Goal: Task Accomplishment & Management: Use online tool/utility

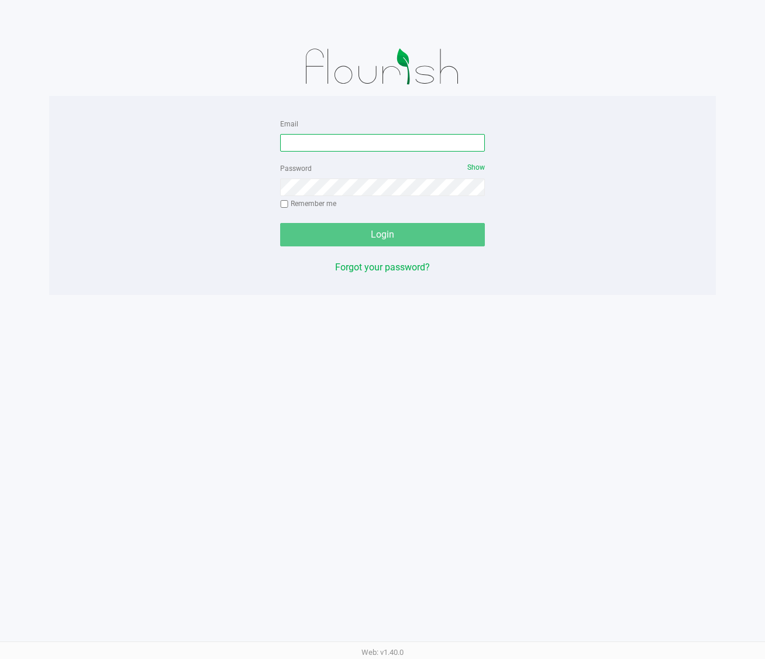
click at [333, 146] on input "Email" at bounding box center [382, 143] width 205 height 18
type input "[EMAIL_ADDRESS][DOMAIN_NAME]"
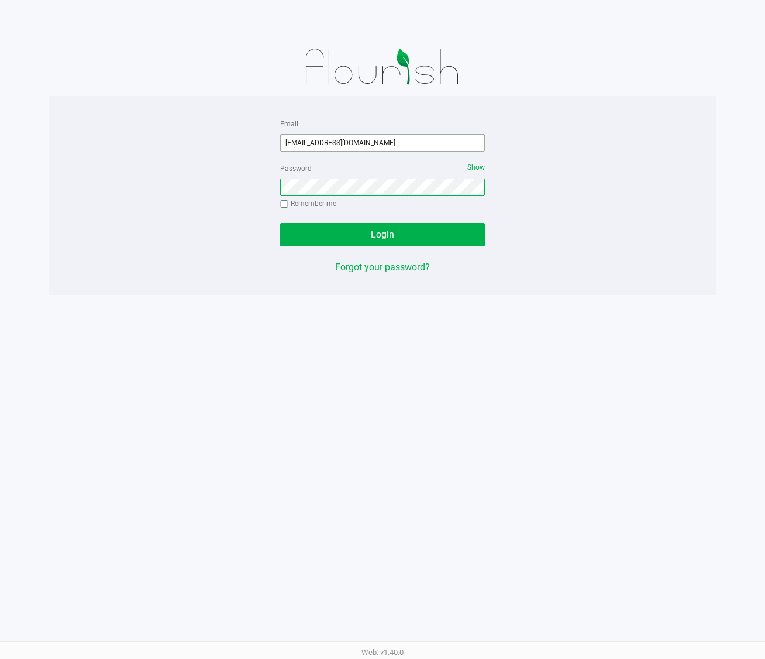
click at [280, 223] on button "Login" at bounding box center [382, 234] width 205 height 23
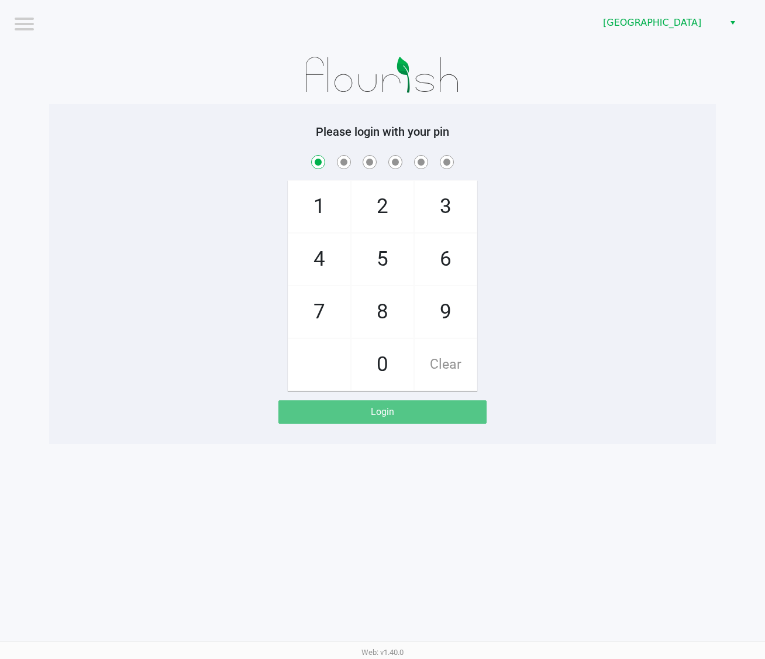
checkbox input "true"
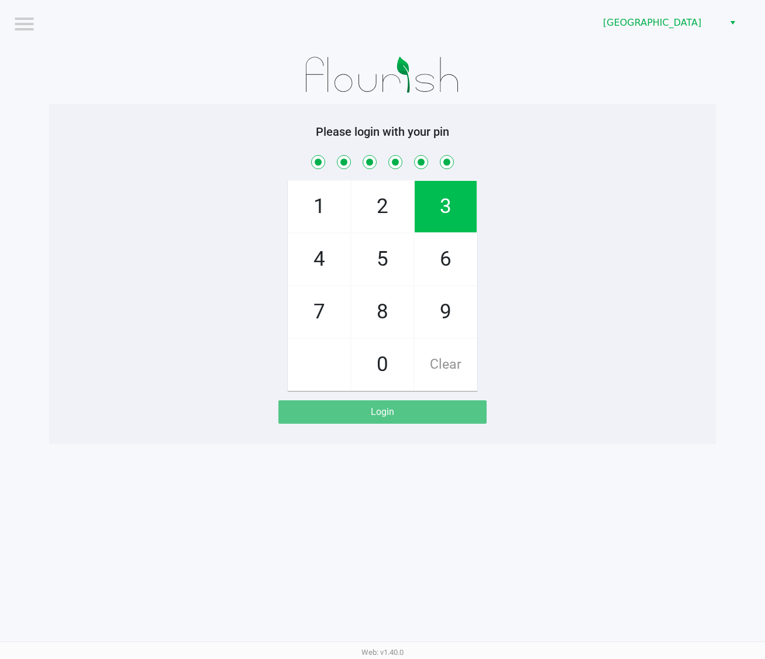
checkbox input "true"
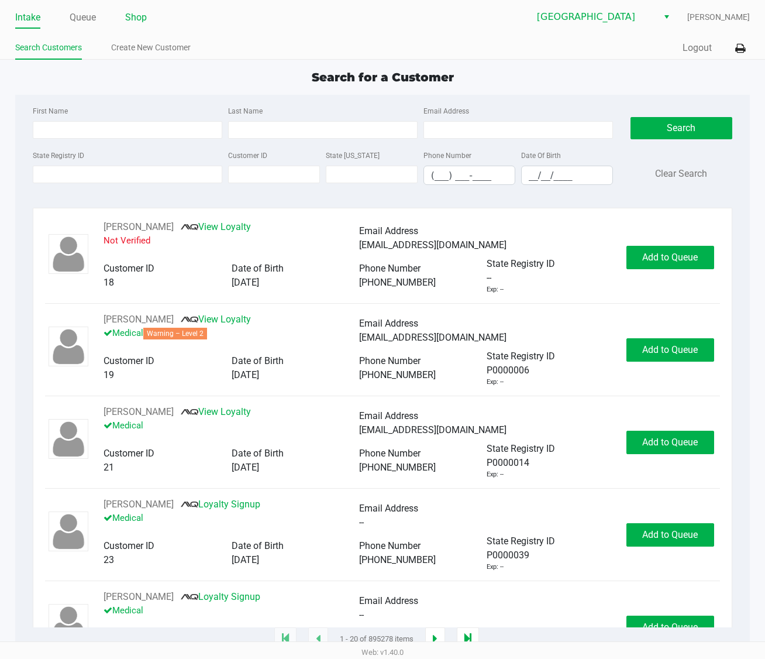
click at [140, 13] on link "Shop" at bounding box center [136, 17] width 22 height 16
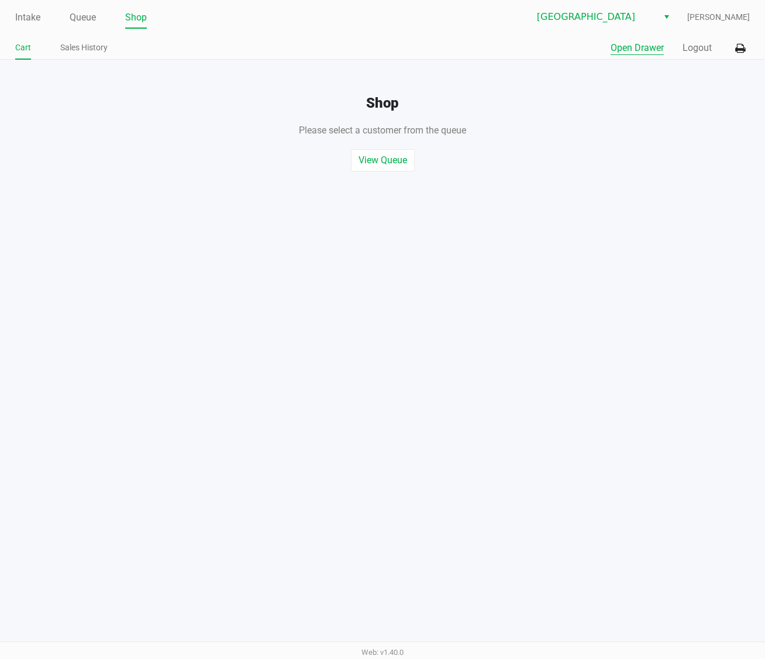
click at [652, 45] on button "Open Drawer" at bounding box center [637, 48] width 53 height 14
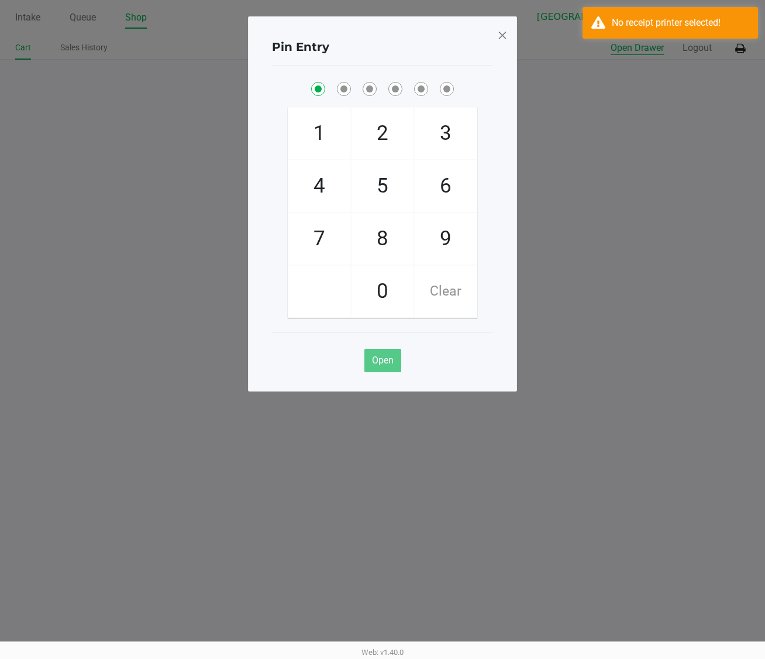
checkbox input "true"
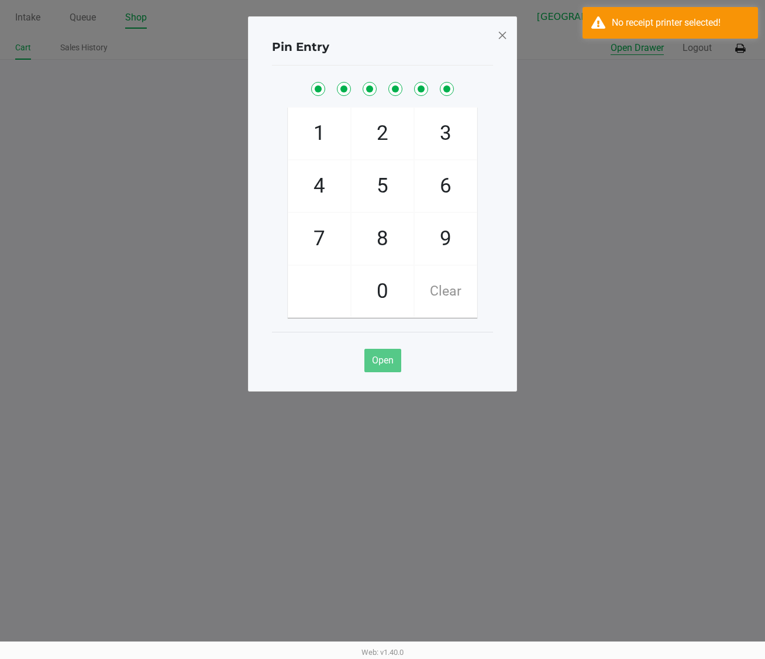
checkbox input "true"
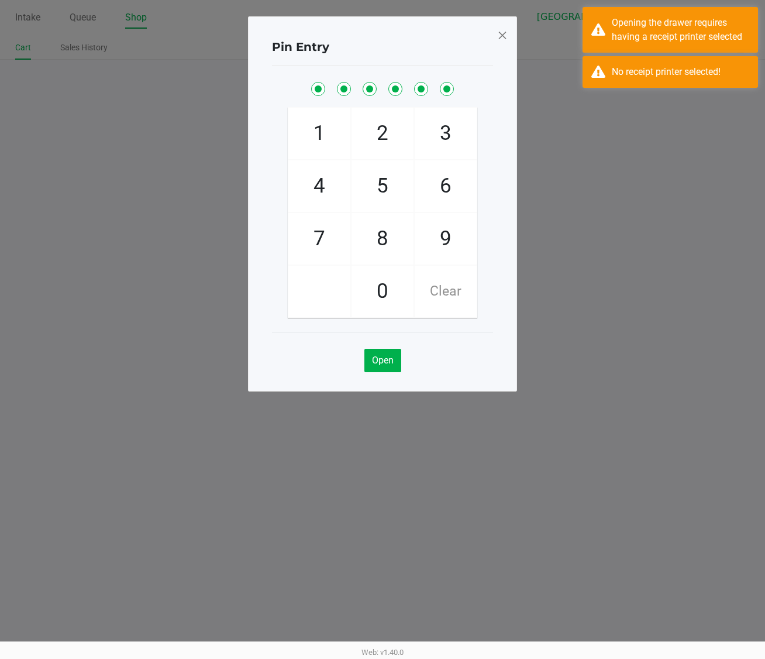
click at [501, 30] on span at bounding box center [502, 35] width 11 height 19
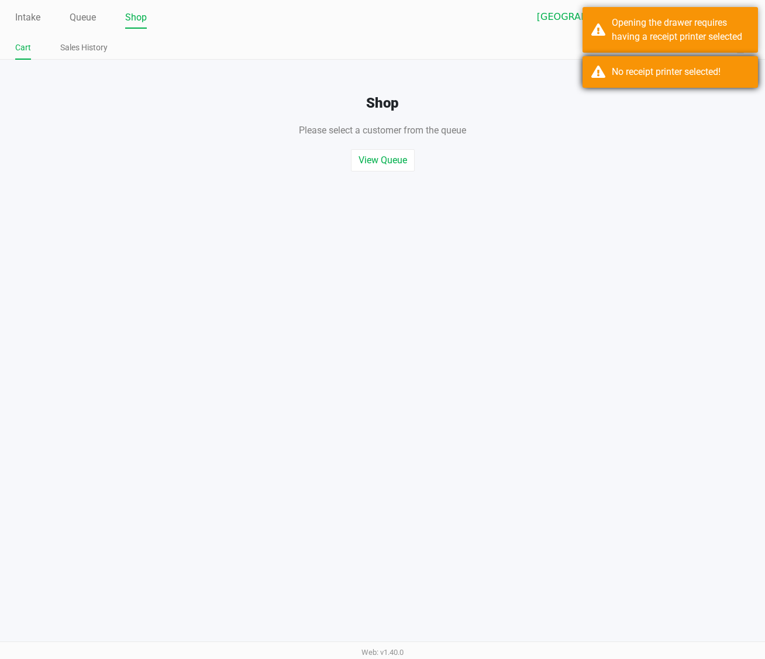
click at [600, 61] on div "No receipt printer selected!" at bounding box center [671, 72] width 176 height 32
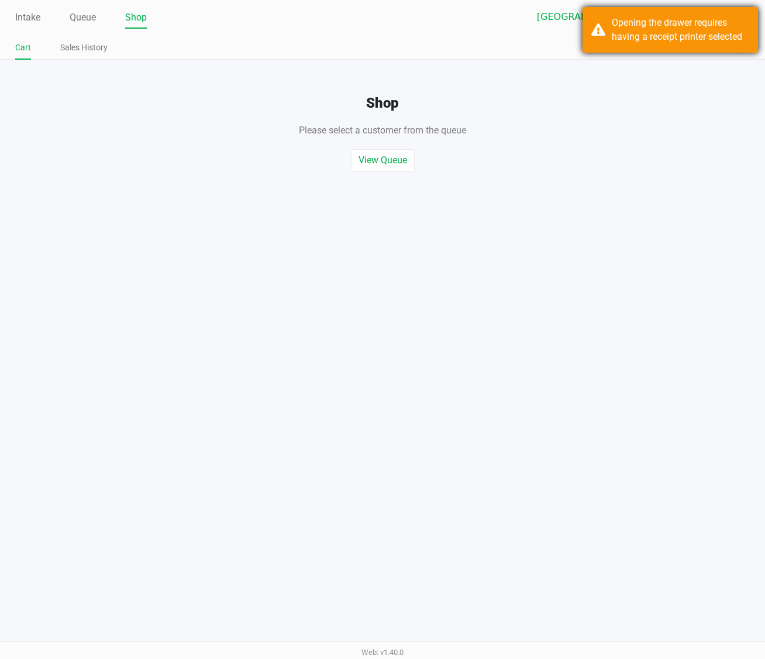
click at [612, 24] on div "Opening the drawer requires having a receipt printer selected" at bounding box center [680, 30] width 137 height 28
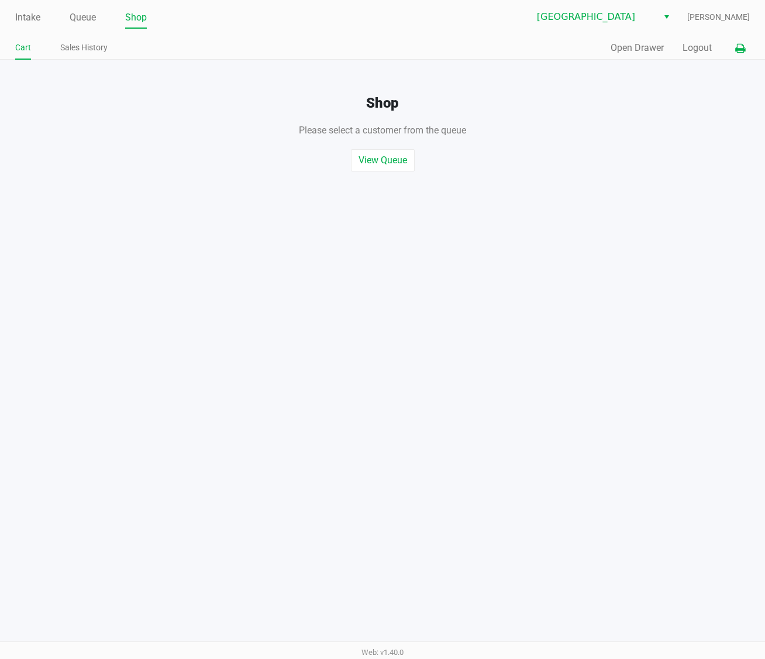
click at [735, 44] on icon at bounding box center [740, 48] width 10 height 8
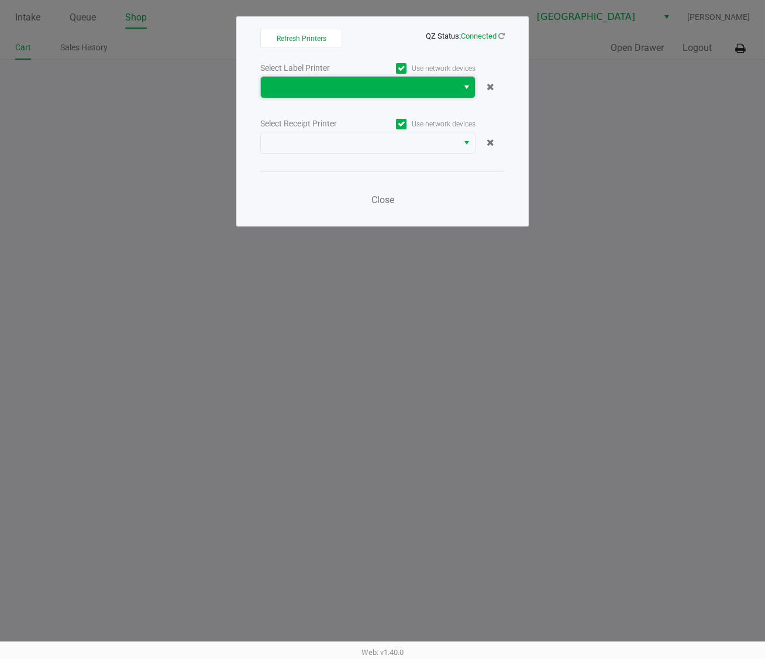
click at [368, 84] on span at bounding box center [359, 87] width 183 height 14
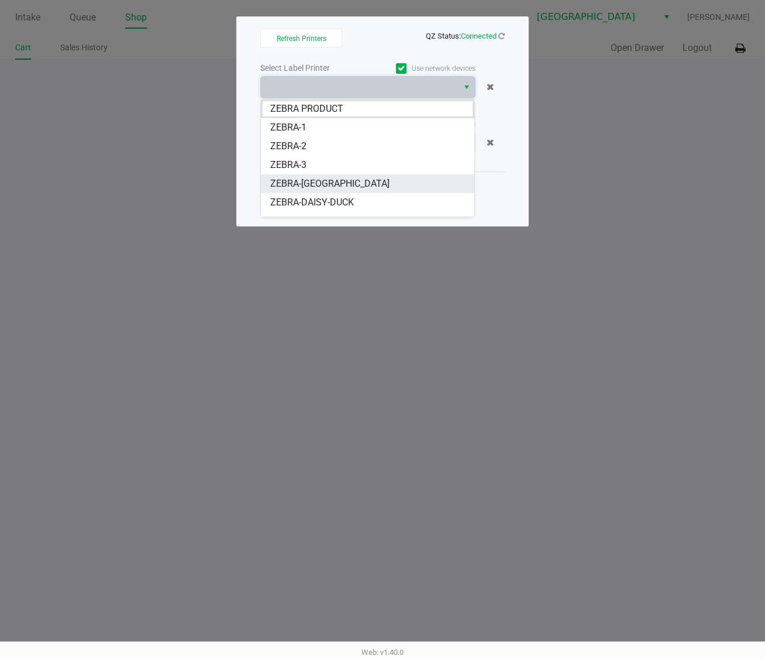
click at [352, 185] on li "ZEBRA-CYPRUS" at bounding box center [368, 183] width 214 height 19
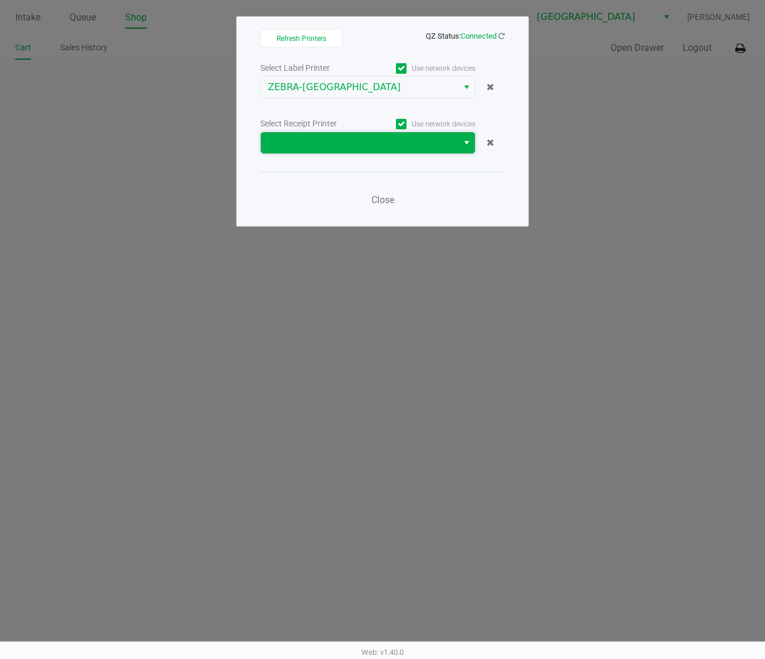
click at [348, 145] on span at bounding box center [359, 143] width 183 height 14
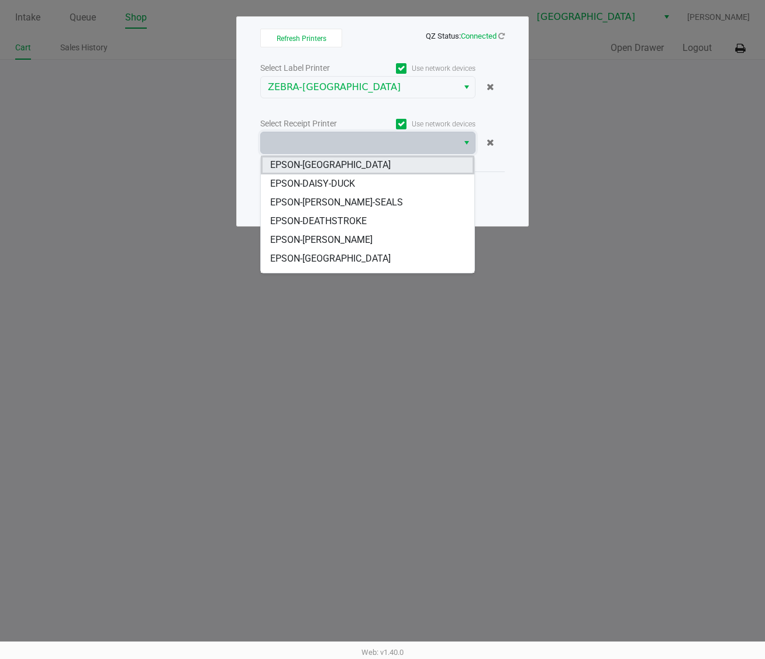
click at [333, 164] on span "EPSON-CYPRUS" at bounding box center [330, 165] width 121 height 14
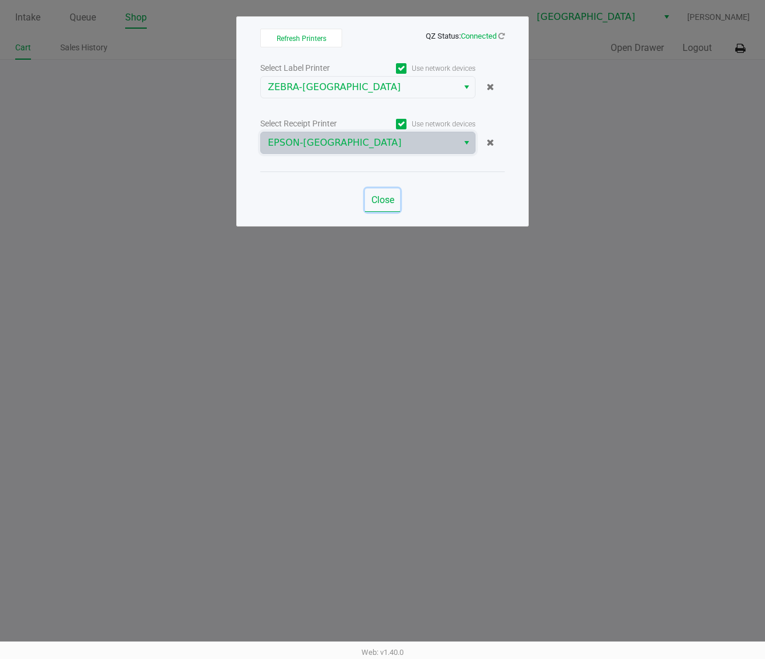
click at [380, 208] on button "Close" at bounding box center [382, 199] width 35 height 23
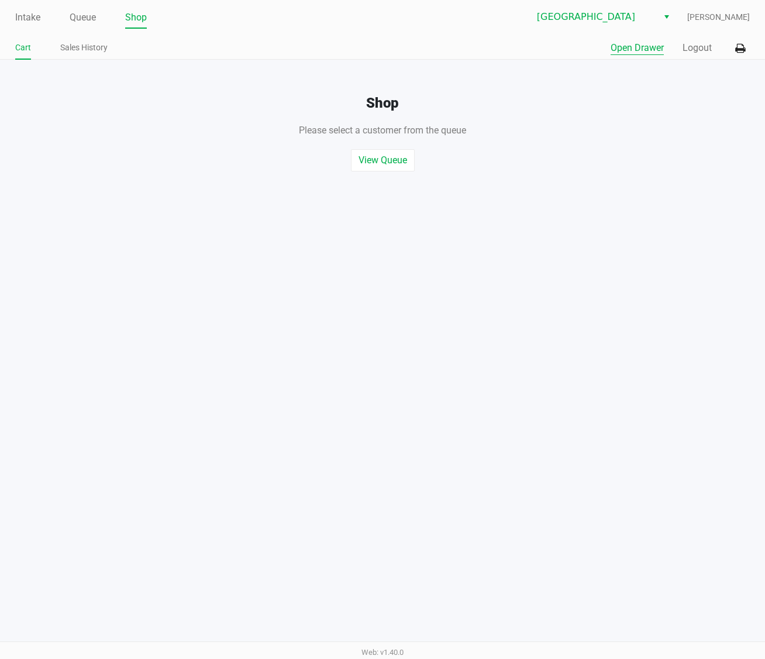
click at [628, 45] on button "Open Drawer" at bounding box center [637, 48] width 53 height 14
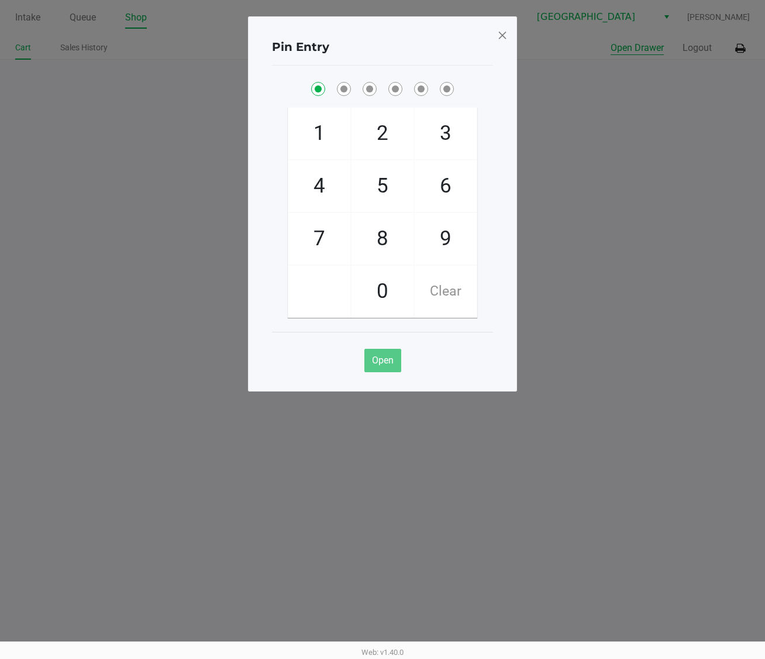
checkbox input "true"
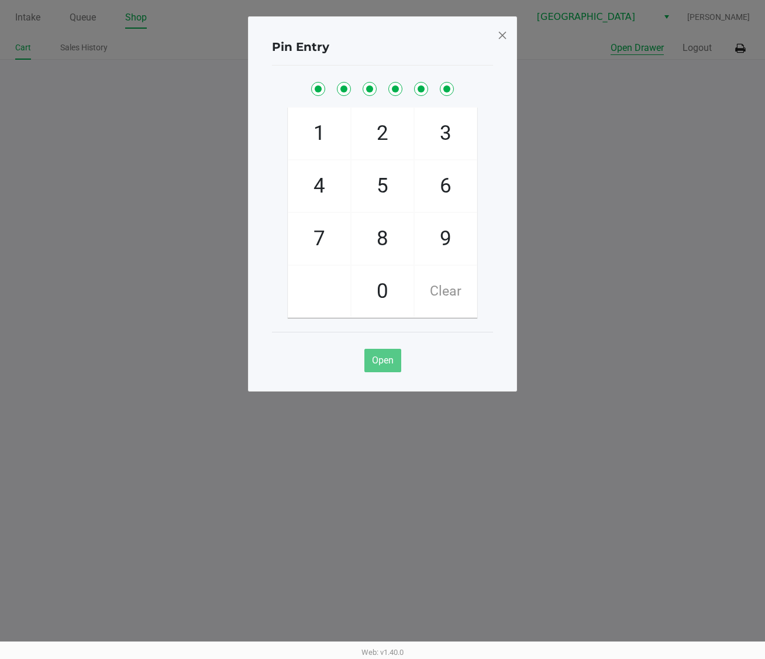
checkbox input "true"
click at [499, 36] on span at bounding box center [502, 35] width 11 height 19
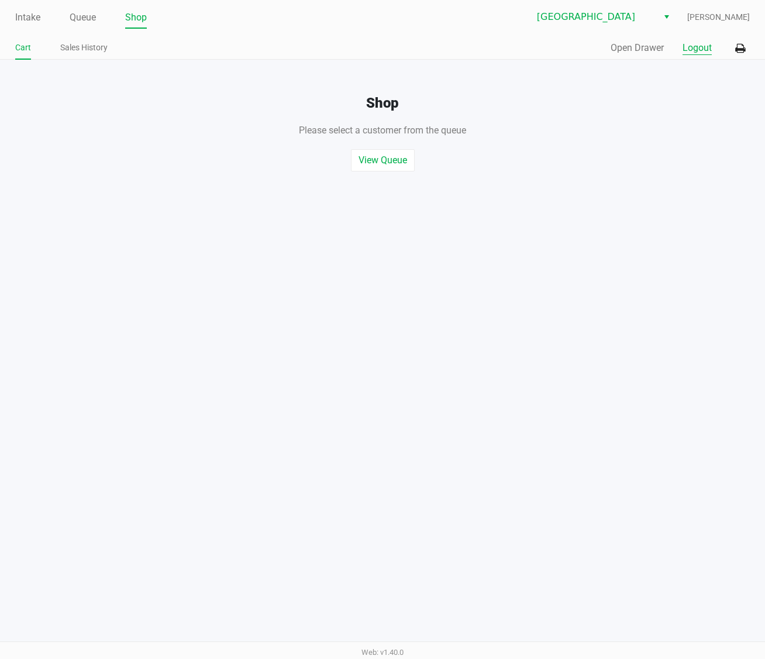
click at [704, 50] on button "Logout" at bounding box center [697, 48] width 29 height 14
